Goal: Information Seeking & Learning: Learn about a topic

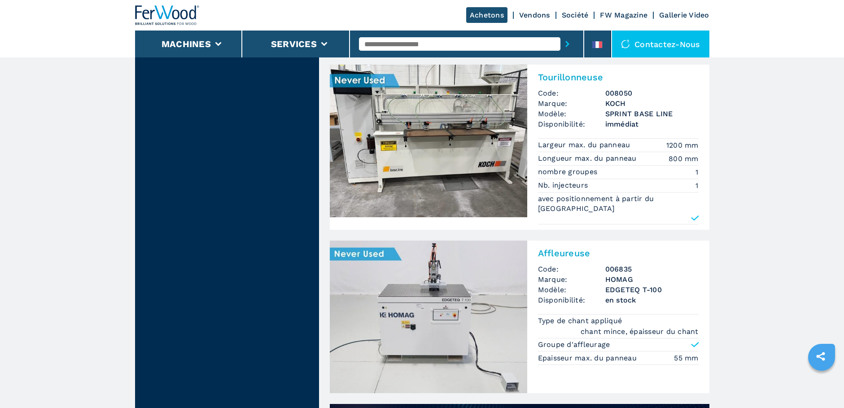
scroll to position [449, 0]
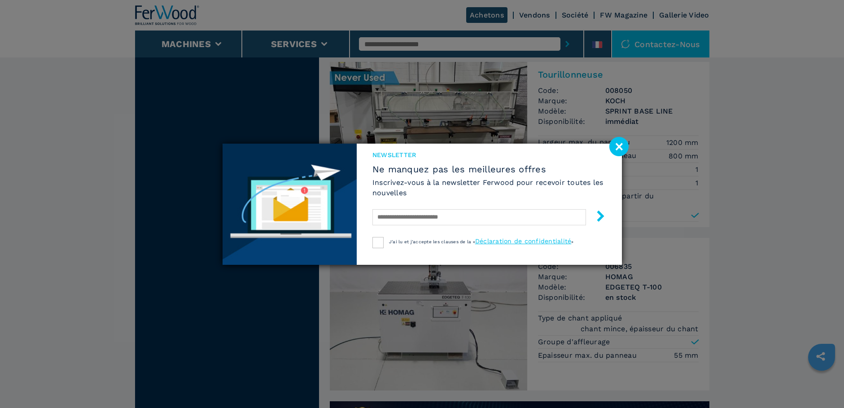
click at [618, 144] on image at bounding box center [618, 146] width 19 height 19
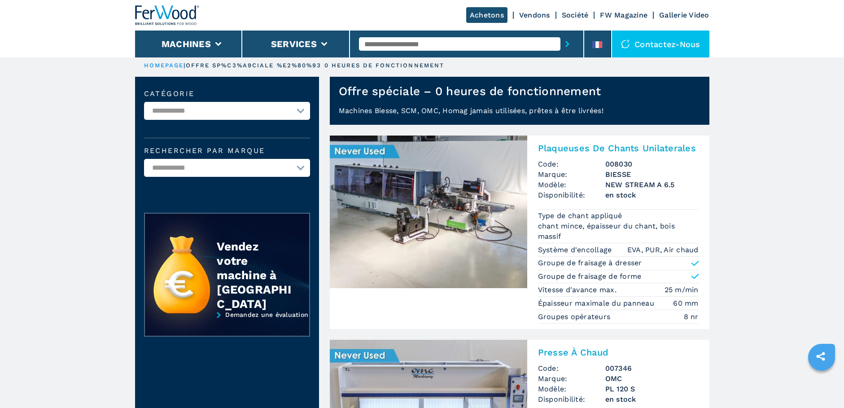
scroll to position [0, 0]
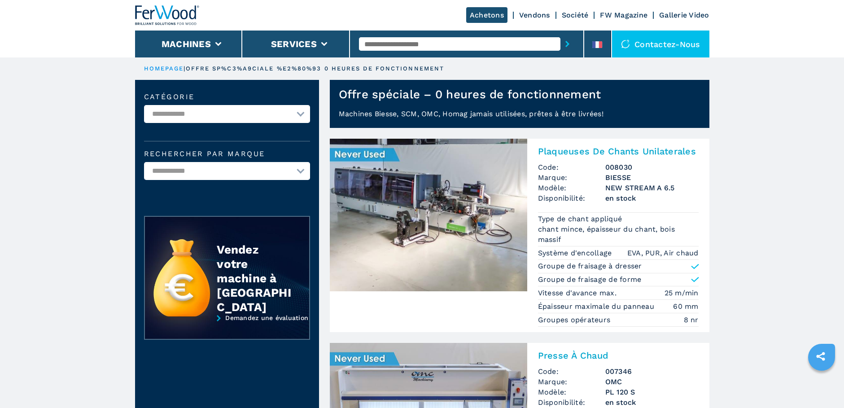
click at [453, 209] on img at bounding box center [428, 215] width 197 height 153
click at [368, 153] on img at bounding box center [428, 215] width 197 height 153
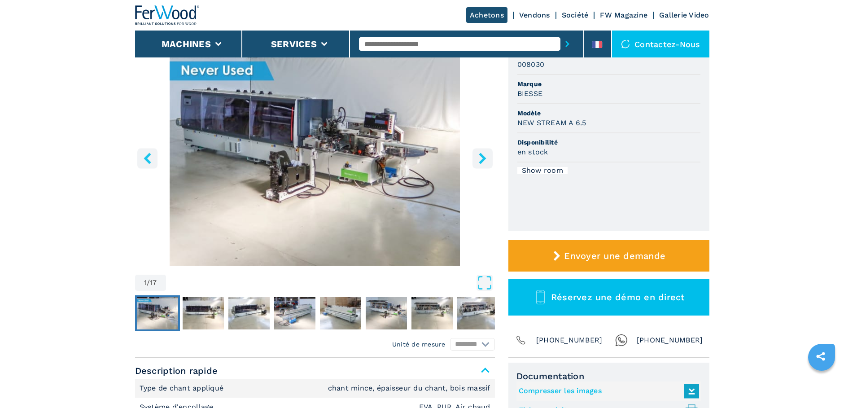
scroll to position [45, 0]
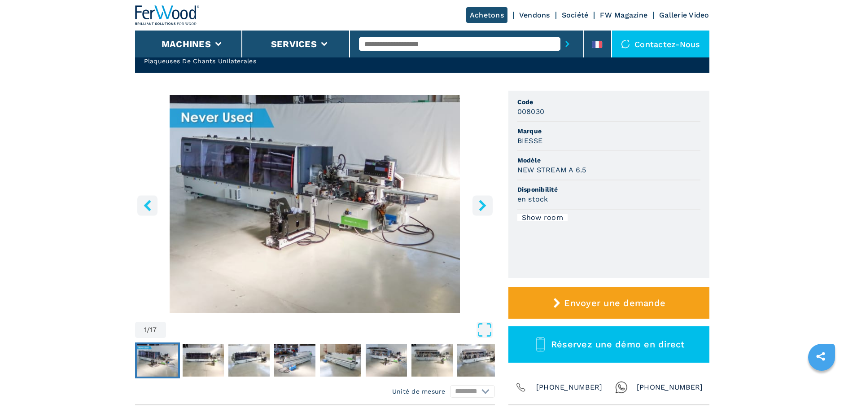
click at [480, 208] on icon "right-button" at bounding box center [482, 205] width 7 height 11
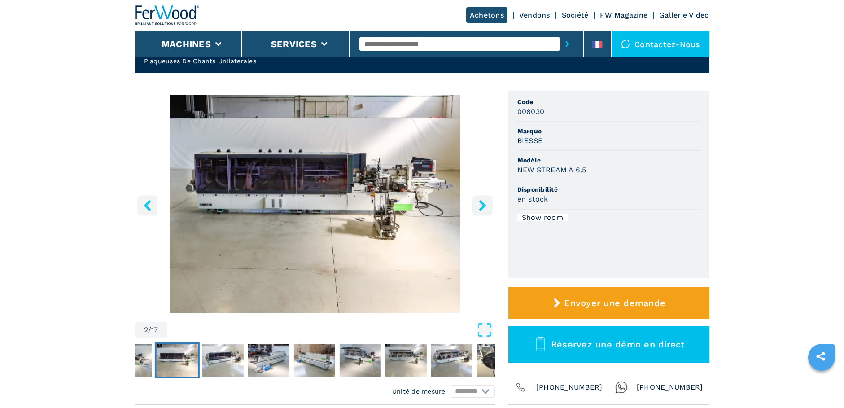
click at [480, 208] on icon "right-button" at bounding box center [482, 205] width 7 height 11
click at [480, 205] on icon "right-button" at bounding box center [482, 205] width 11 height 11
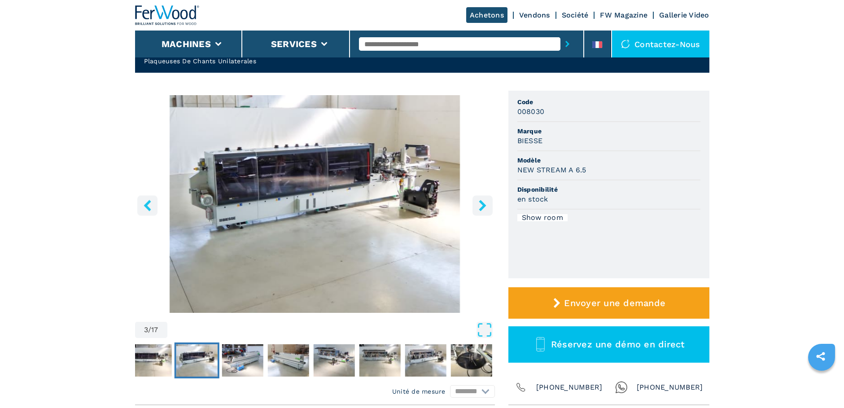
click at [480, 205] on icon "right-button" at bounding box center [482, 205] width 11 height 11
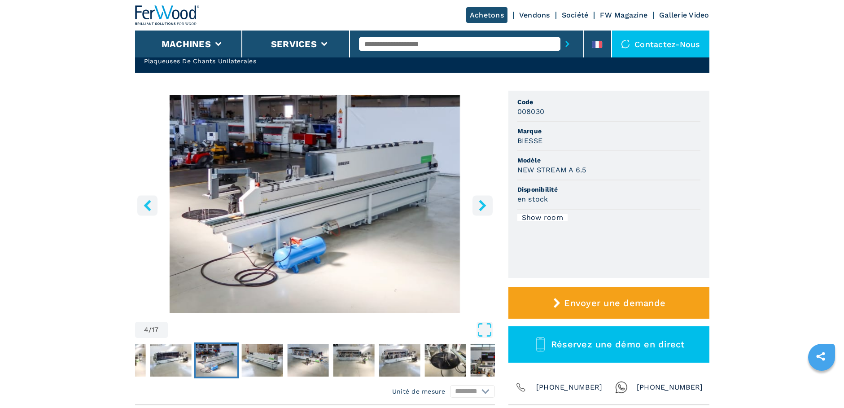
click at [480, 205] on icon "right-button" at bounding box center [482, 205] width 11 height 11
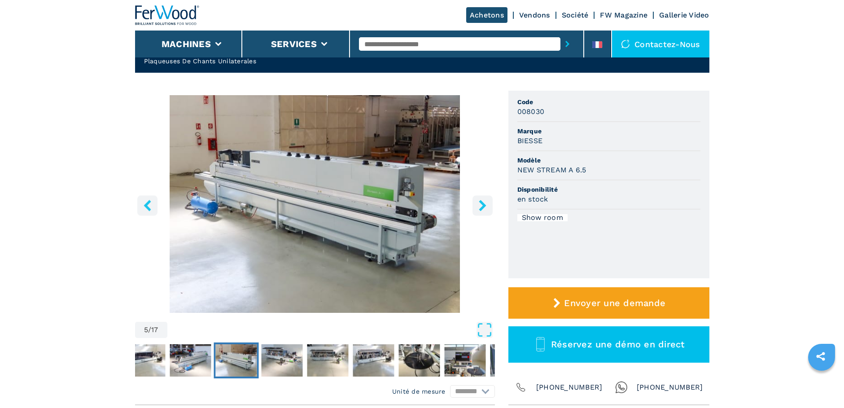
click at [480, 205] on icon "right-button" at bounding box center [482, 205] width 11 height 11
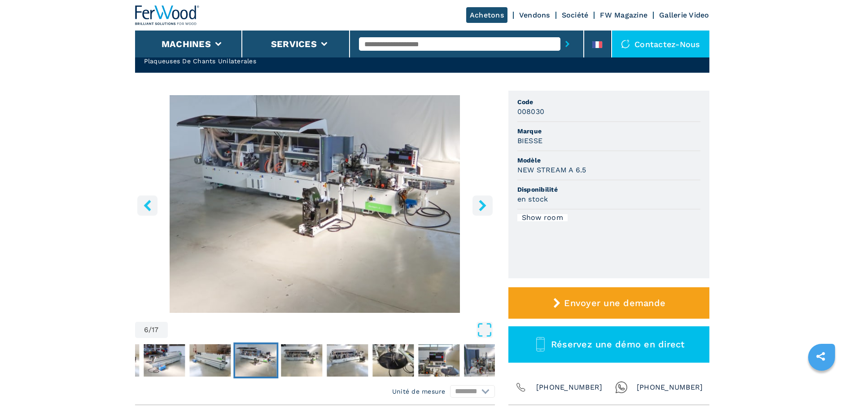
click at [480, 205] on icon "right-button" at bounding box center [482, 205] width 11 height 11
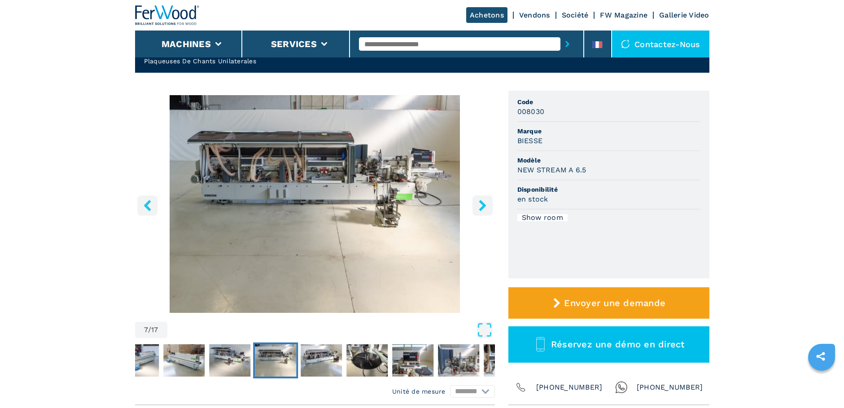
click at [480, 205] on icon "right-button" at bounding box center [482, 205] width 11 height 11
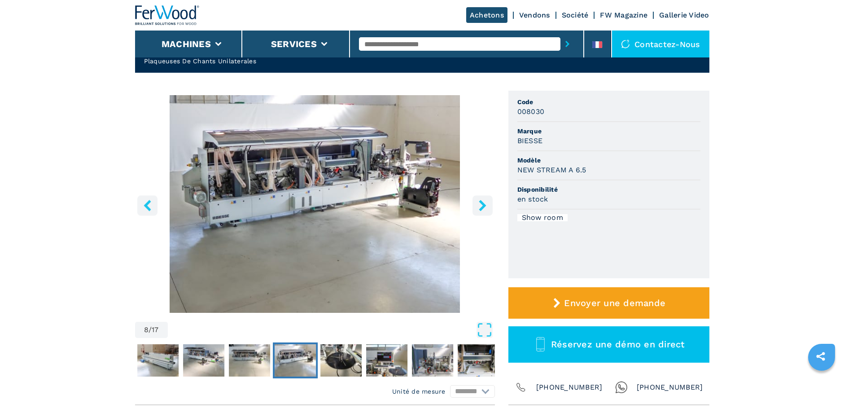
click at [480, 205] on icon "right-button" at bounding box center [482, 205] width 11 height 11
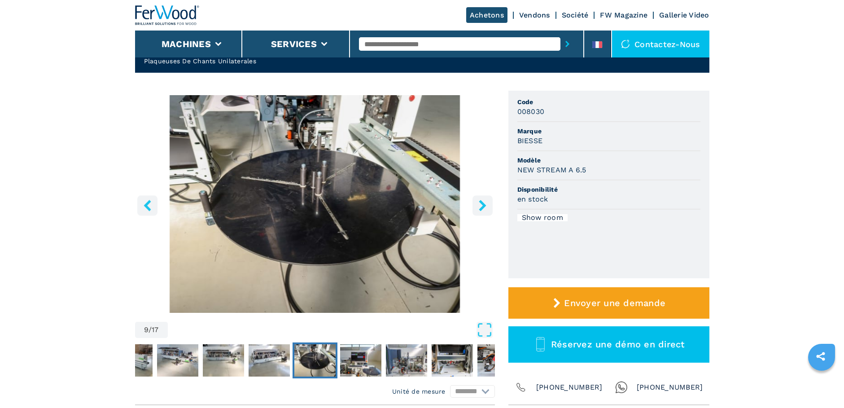
click at [480, 205] on icon "right-button" at bounding box center [482, 205] width 11 height 11
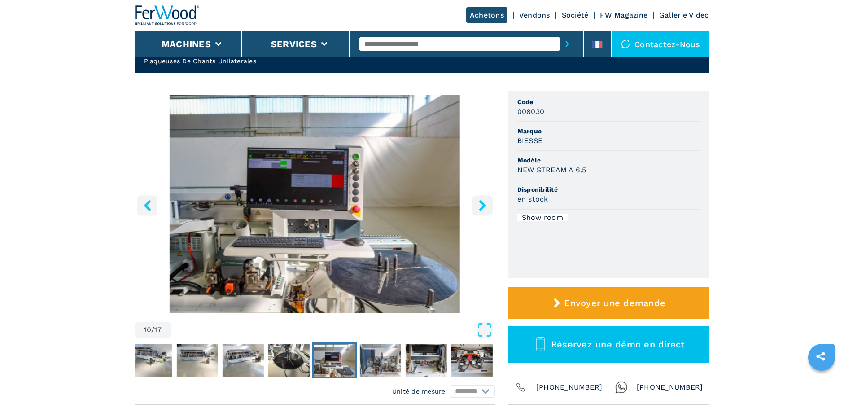
click at [480, 205] on icon "right-button" at bounding box center [482, 205] width 11 height 11
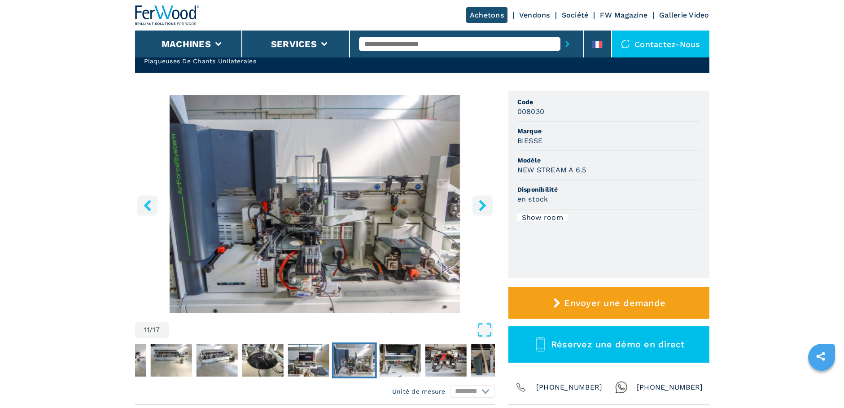
click at [480, 205] on icon "right-button" at bounding box center [482, 205] width 11 height 11
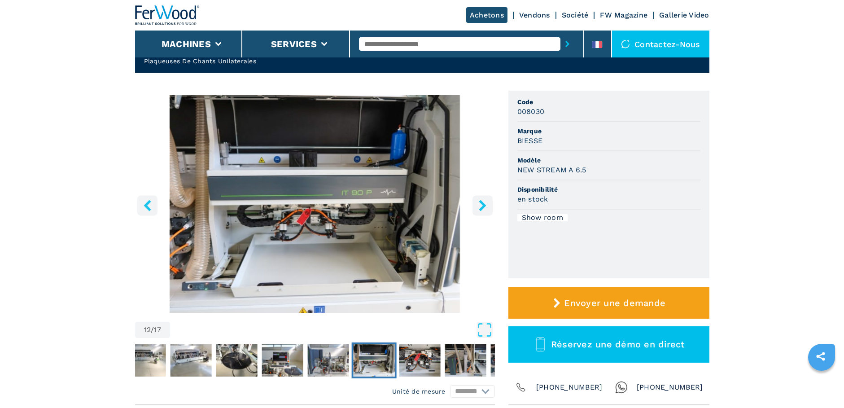
click at [480, 205] on icon "right-button" at bounding box center [482, 205] width 11 height 11
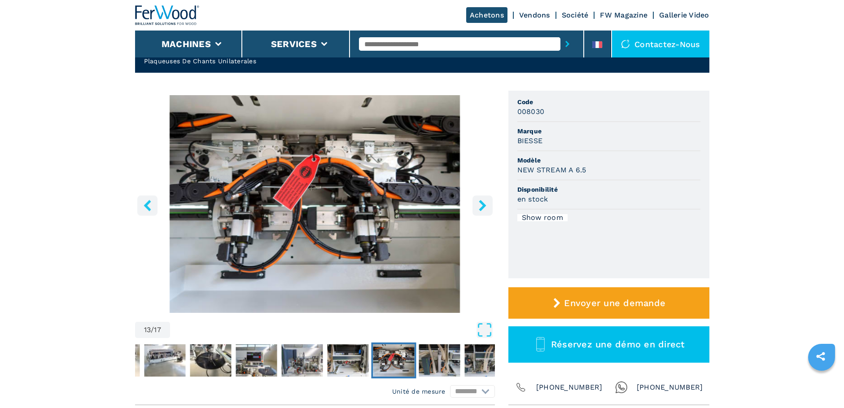
click at [480, 205] on icon "right-button" at bounding box center [482, 205] width 11 height 11
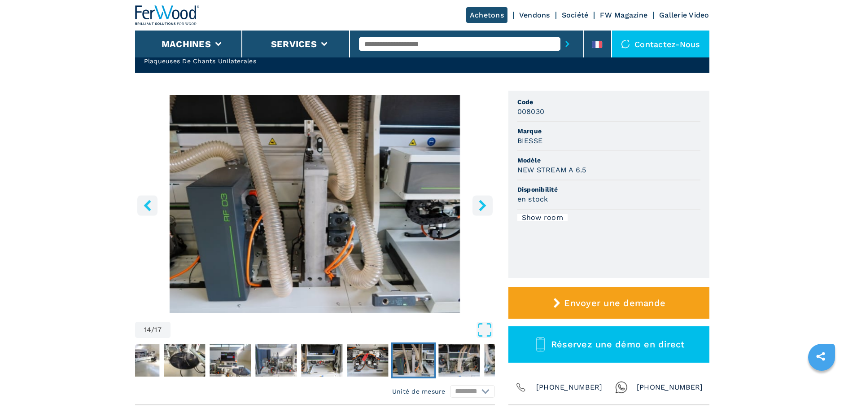
click at [480, 205] on icon "right-button" at bounding box center [482, 205] width 11 height 11
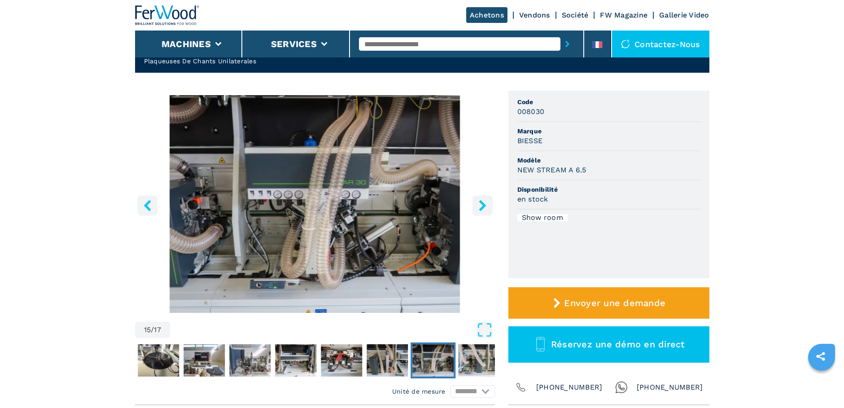
click at [480, 205] on icon "right-button" at bounding box center [482, 205] width 11 height 11
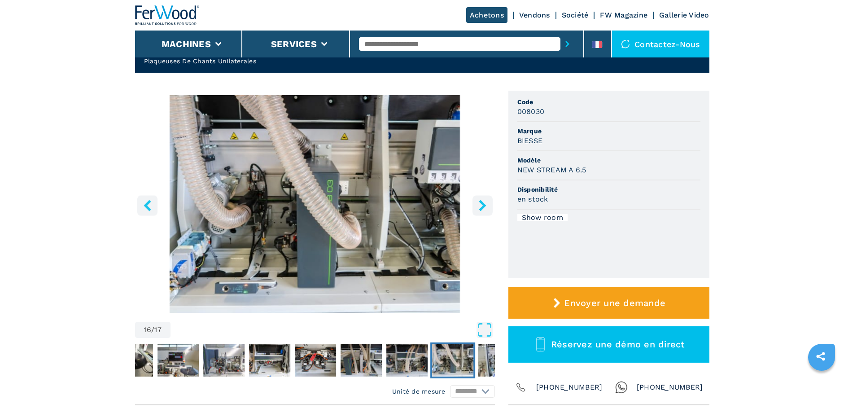
click at [480, 205] on icon "right-button" at bounding box center [482, 205] width 11 height 11
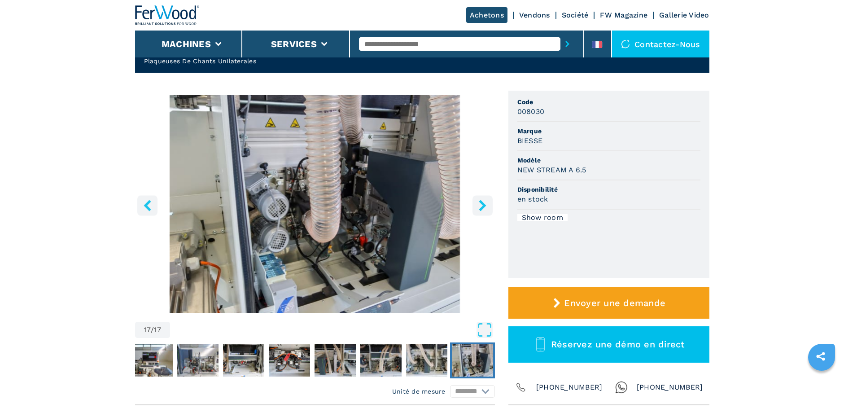
click at [480, 205] on icon "right-button" at bounding box center [482, 205] width 11 height 11
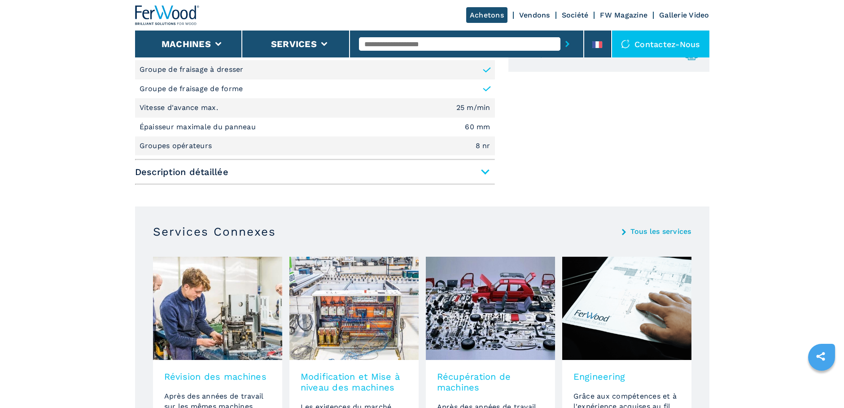
scroll to position [449, 0]
click at [486, 170] on span "Description détaillée" at bounding box center [315, 171] width 360 height 16
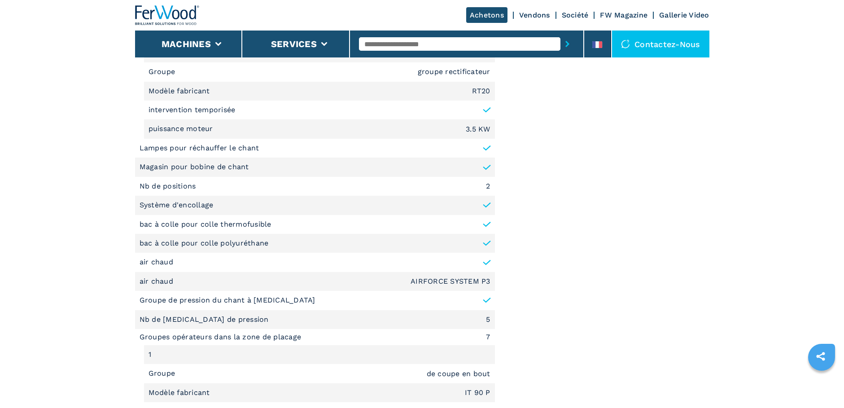
scroll to position [673, 0]
